Goal: Transaction & Acquisition: Obtain resource

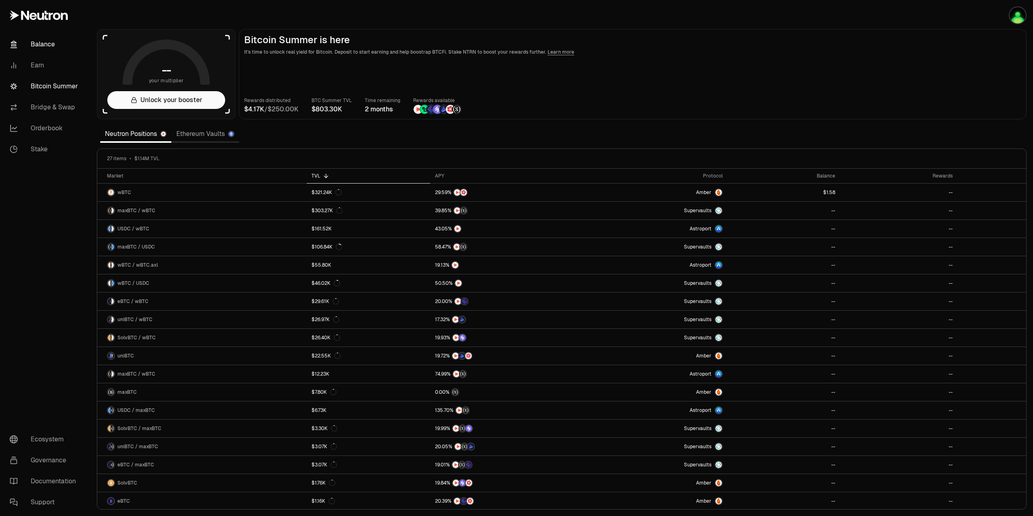
click at [44, 46] on link "Balance" at bounding box center [45, 44] width 84 height 21
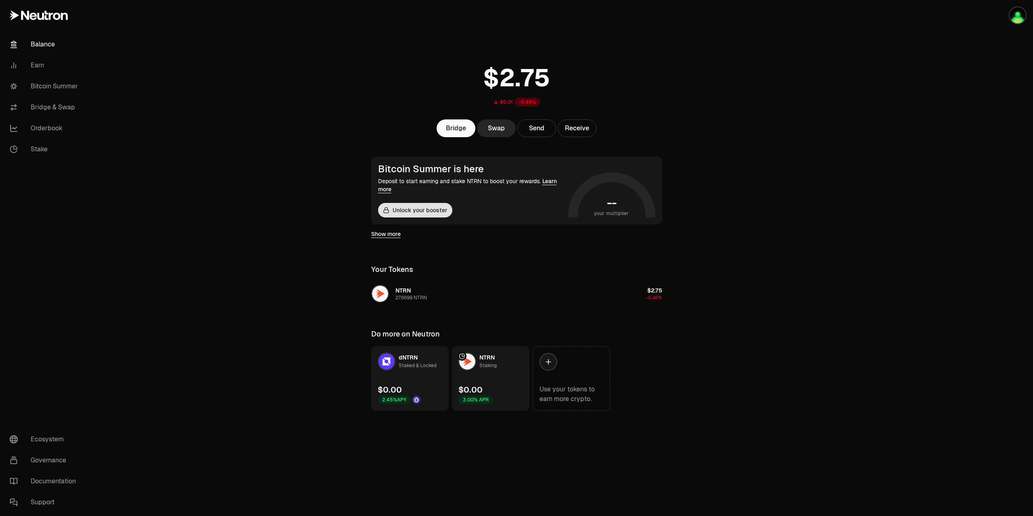
click at [439, 213] on button "Unlock your booster" at bounding box center [415, 210] width 74 height 15
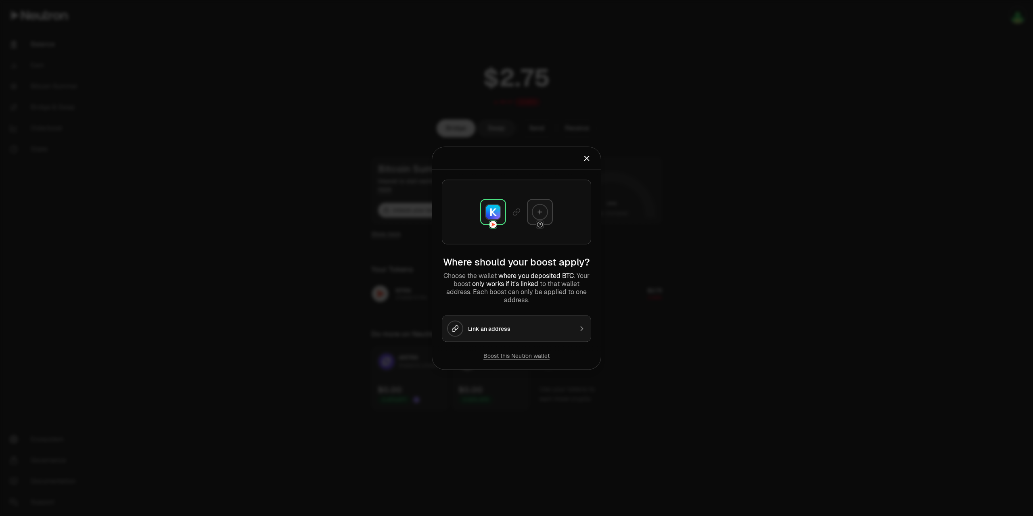
click at [533, 316] on button "Link an address" at bounding box center [516, 328] width 149 height 27
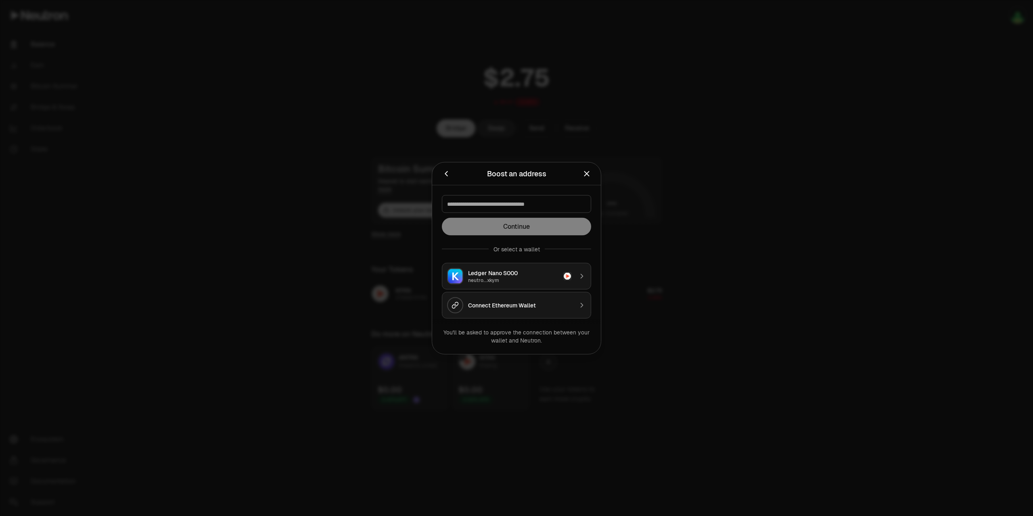
click at [543, 277] on div "neutro...xkym" at bounding box center [513, 280] width 90 height 6
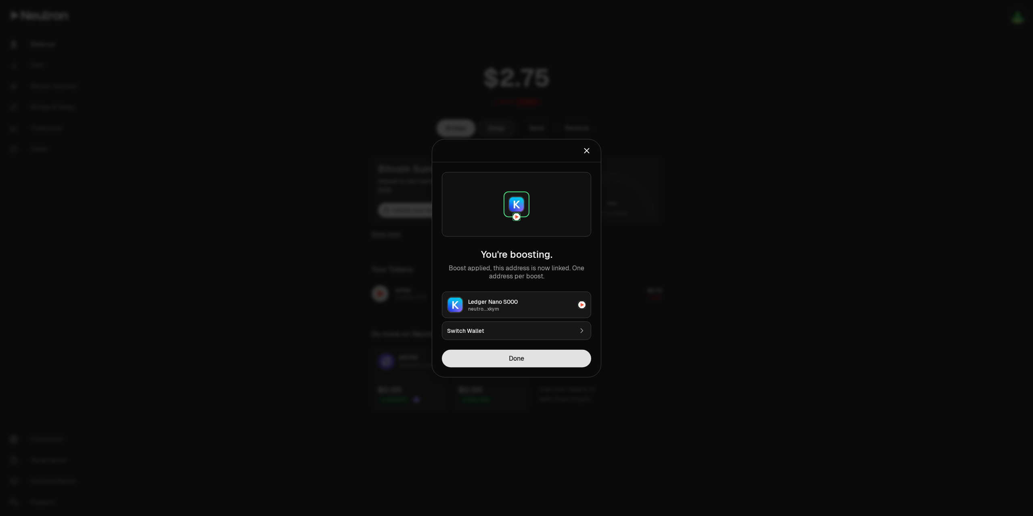
click at [541, 360] on button "Done" at bounding box center [516, 358] width 149 height 18
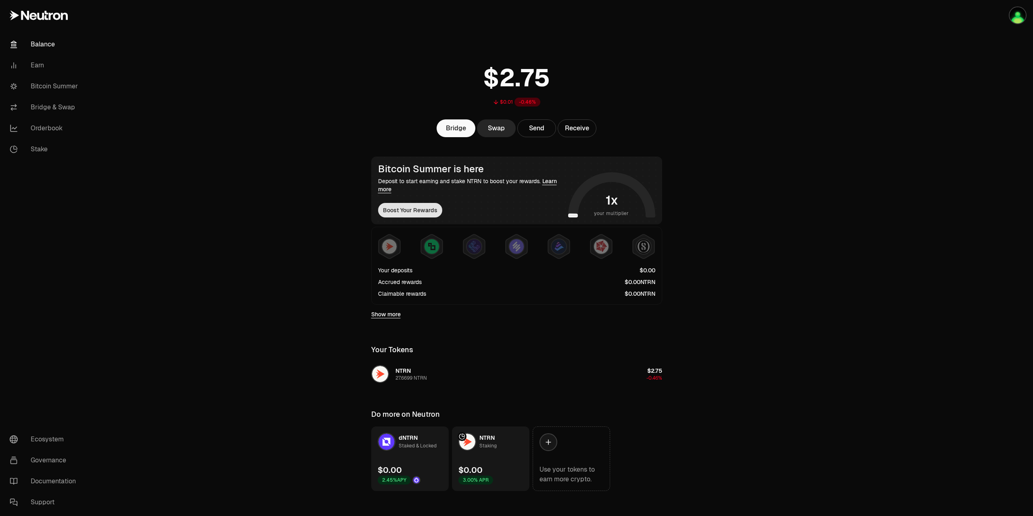
click at [422, 213] on button "Boost Your Rewards" at bounding box center [410, 210] width 64 height 15
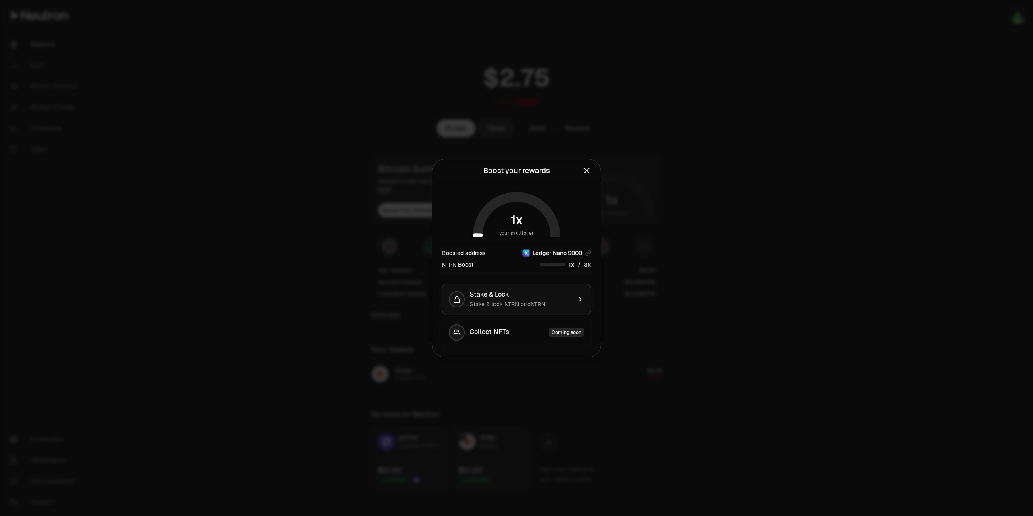
click at [538, 299] on div "Stake & Lock Stake & lock NTRN or dNTRN" at bounding box center [521, 300] width 102 height 18
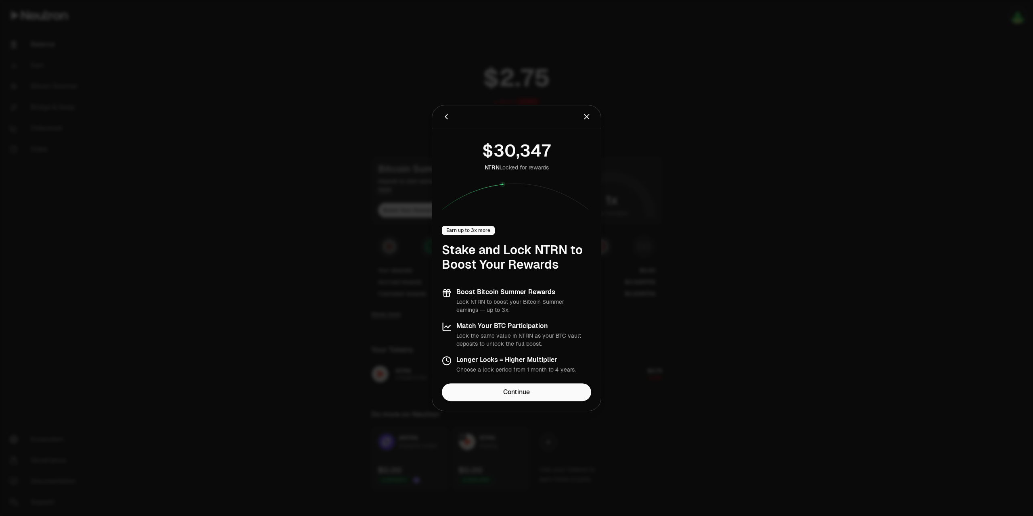
click at [587, 115] on icon "Close" at bounding box center [586, 116] width 9 height 9
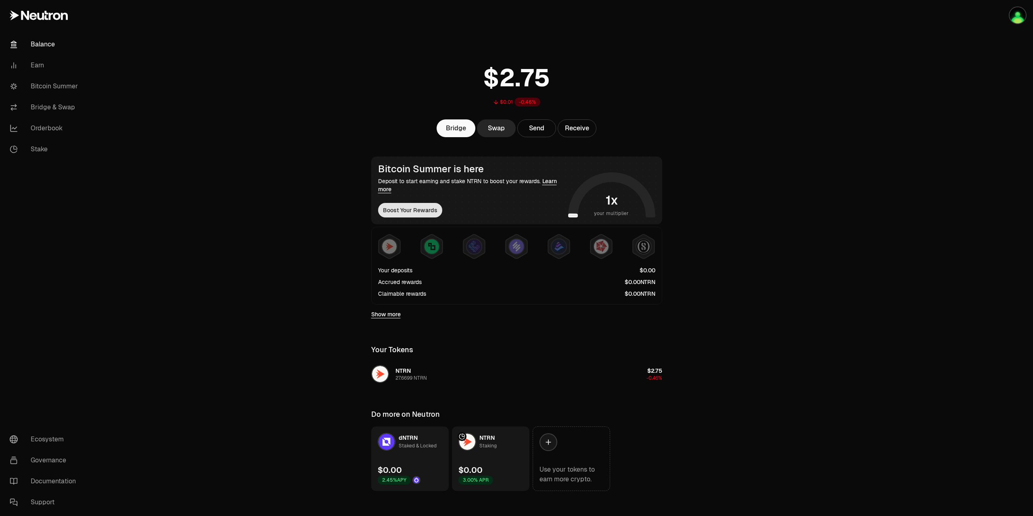
click at [403, 212] on button "Boost Your Rewards" at bounding box center [410, 210] width 64 height 15
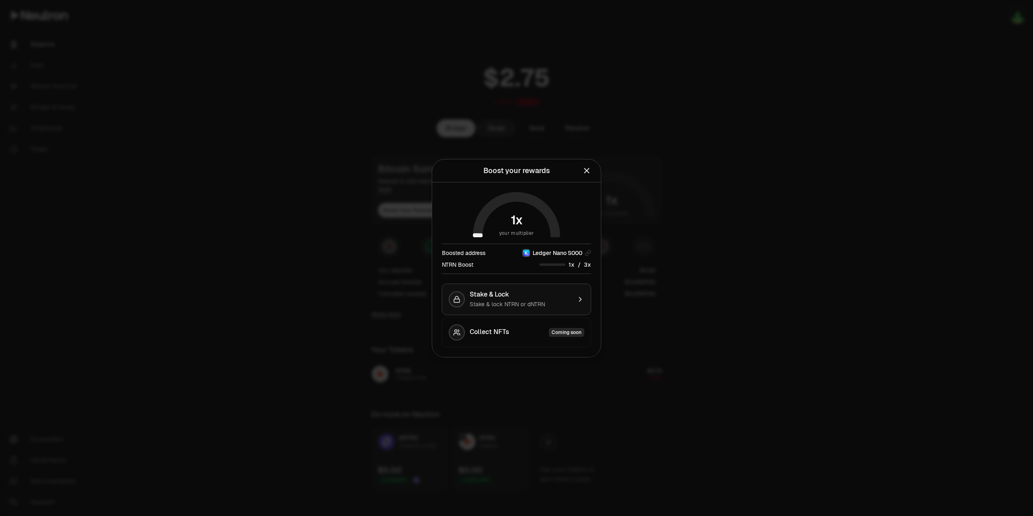
click at [551, 298] on div "Stake & Lock Stake & lock NTRN or dNTRN" at bounding box center [521, 300] width 102 height 18
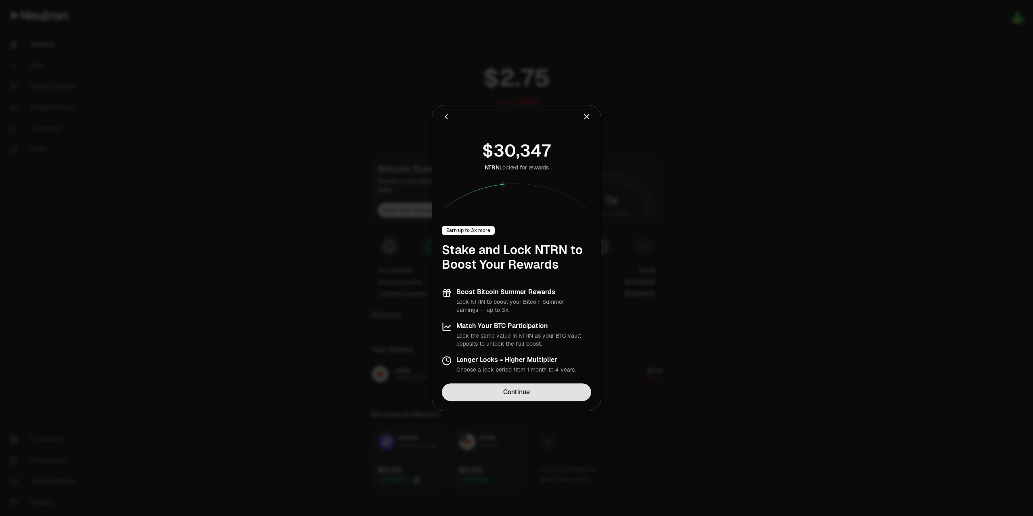
click at [521, 395] on link "Continue" at bounding box center [516, 392] width 149 height 18
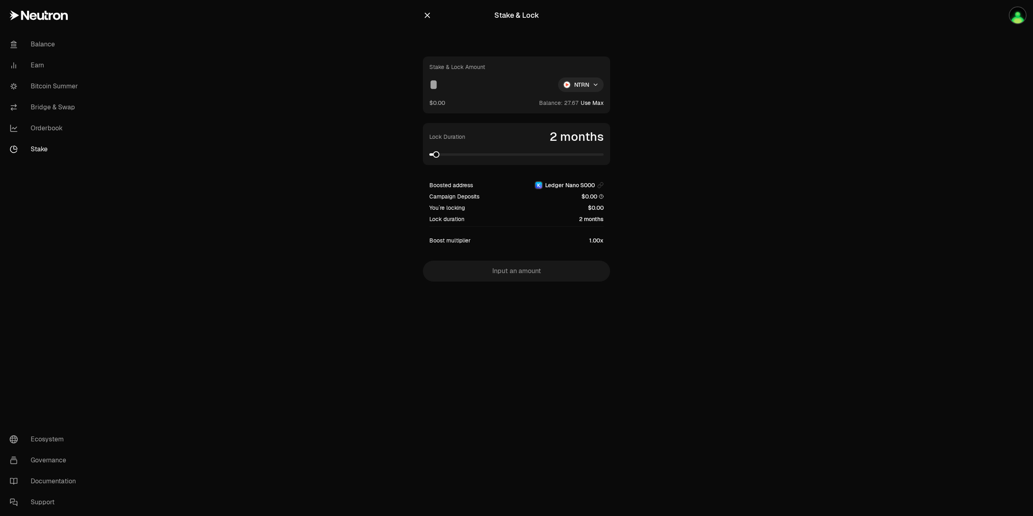
click at [472, 86] on input at bounding box center [490, 84] width 122 height 15
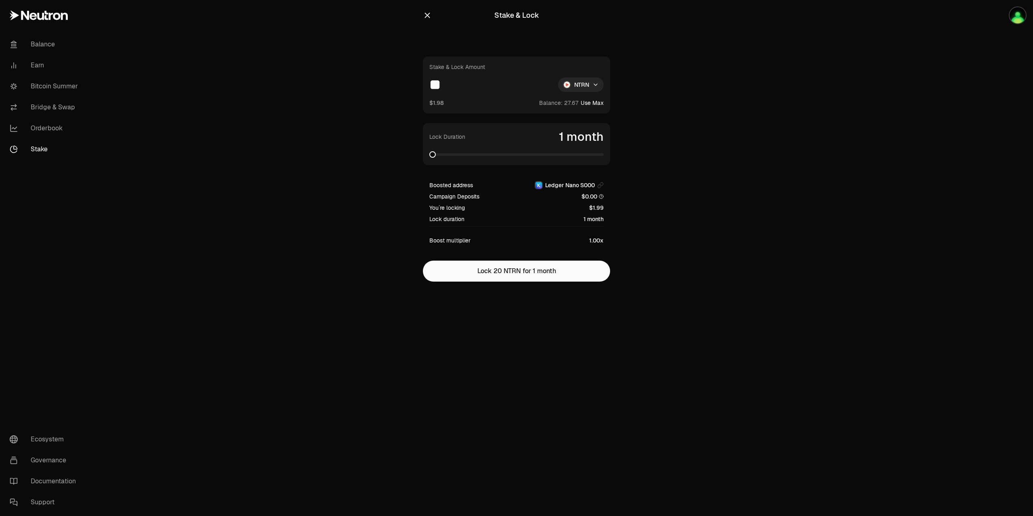
click at [429, 156] on span at bounding box center [432, 154] width 6 height 6
click at [495, 82] on input "**" at bounding box center [490, 84] width 122 height 15
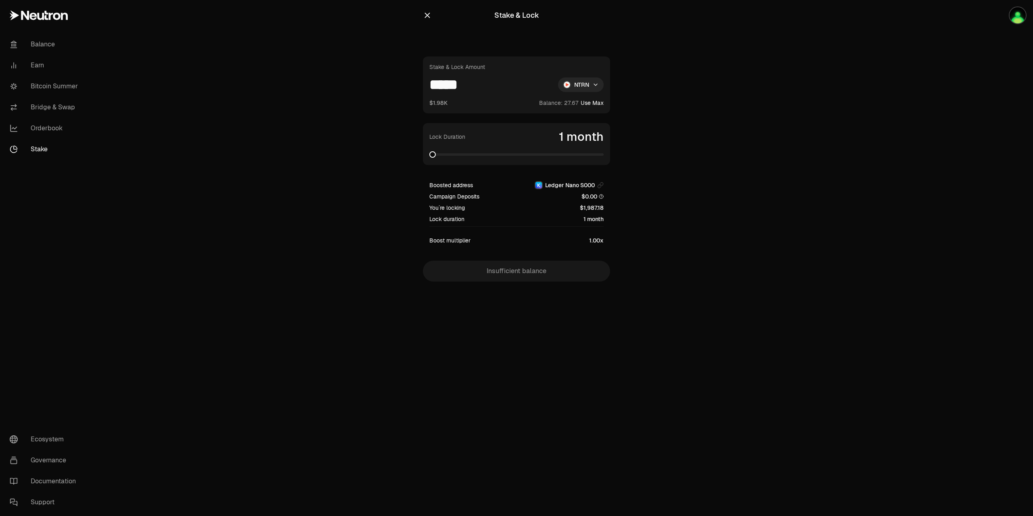
click at [516, 99] on div "$1.98K Balance: Use Max" at bounding box center [516, 102] width 174 height 8
click at [429, 158] on span at bounding box center [432, 154] width 6 height 6
click at [594, 102] on button "Use Max" at bounding box center [592, 103] width 23 height 8
type input "*********"
click at [429, 17] on icon "button" at bounding box center [427, 15] width 5 height 5
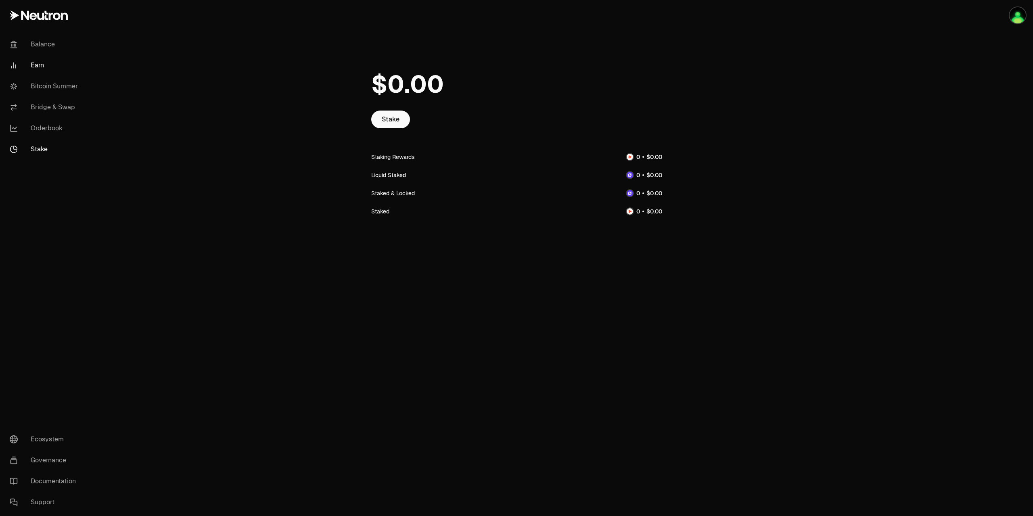
click at [33, 66] on link "Earn" at bounding box center [45, 65] width 84 height 21
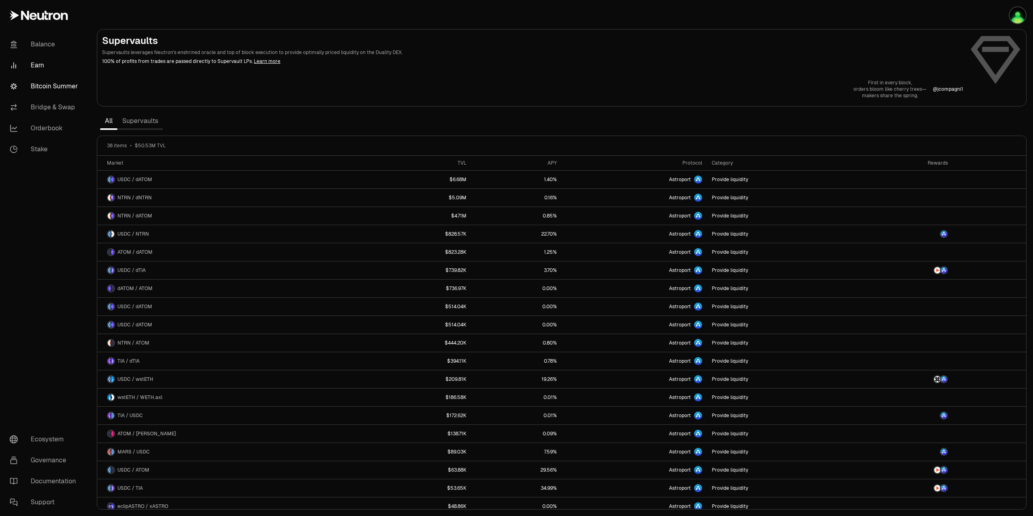
click at [47, 84] on link "Bitcoin Summer" at bounding box center [45, 86] width 84 height 21
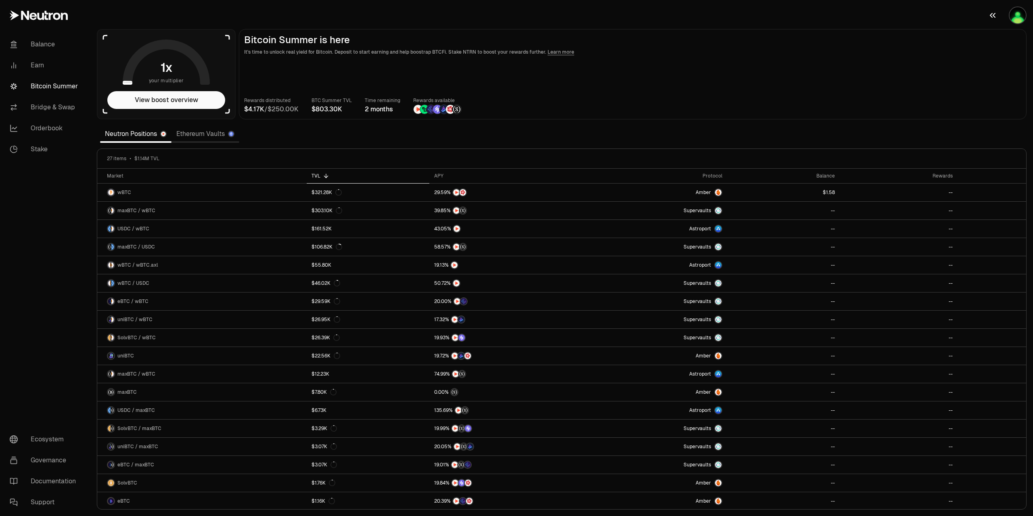
click at [1015, 25] on button "button" at bounding box center [1007, 15] width 52 height 31
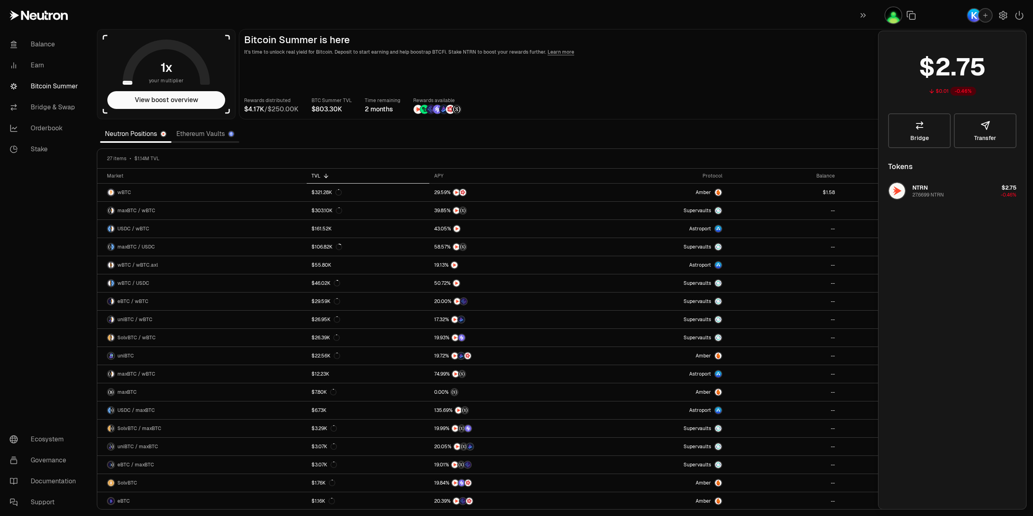
click at [888, 18] on img "button" at bounding box center [893, 15] width 16 height 16
click at [727, 63] on main "Bitcoin Summer is here It's time to unlock real yield for Bitcoin. Deposit to s…" at bounding box center [633, 74] width 788 height 90
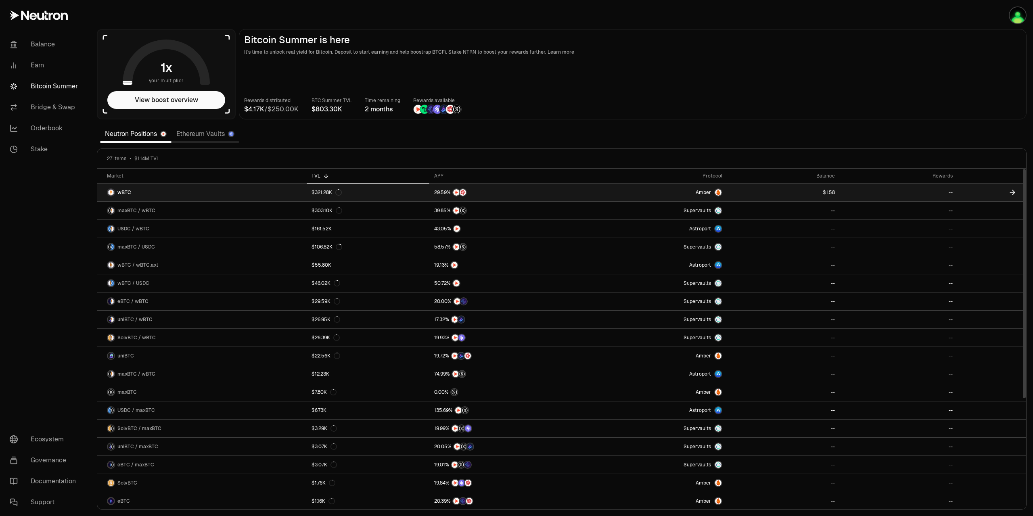
click at [155, 188] on link "wBTC" at bounding box center [201, 193] width 209 height 18
click at [1010, 194] on icon at bounding box center [1012, 192] width 8 height 8
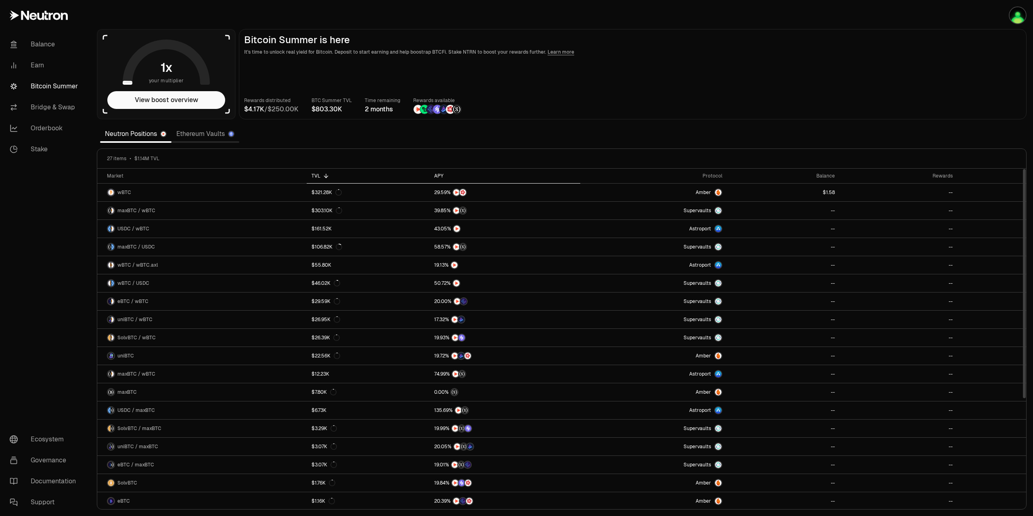
click at [441, 173] on div "APY" at bounding box center [504, 176] width 141 height 6
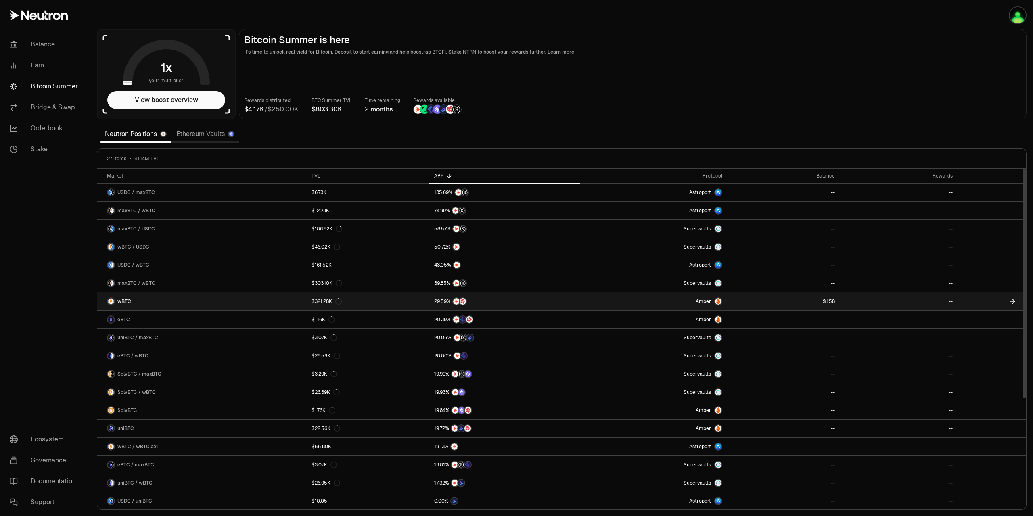
click at [198, 297] on link "wBTC" at bounding box center [201, 302] width 209 height 18
